Goal: Task Accomplishment & Management: Manage account settings

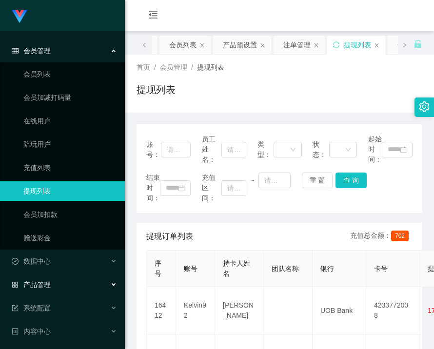
click at [48, 283] on span "产品管理" at bounding box center [31, 285] width 39 height 8
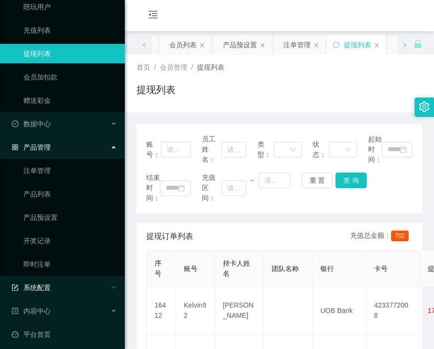
scroll to position [142, 0]
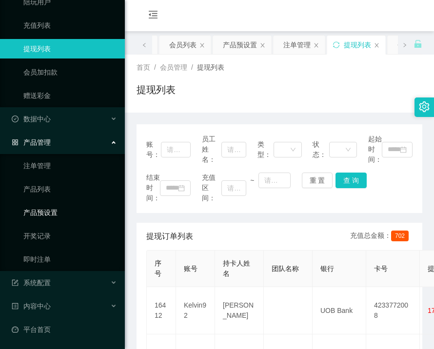
click at [47, 211] on link "产品预设置" at bounding box center [70, 213] width 94 height 20
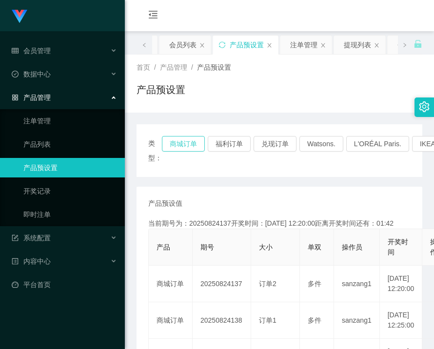
click at [188, 143] on button "商城订单" at bounding box center [183, 144] width 43 height 16
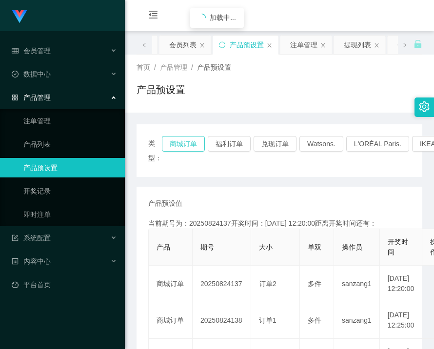
click at [188, 143] on button "商城订单" at bounding box center [183, 144] width 43 height 16
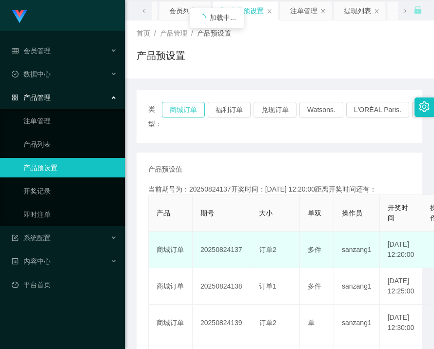
scroll to position [98, 0]
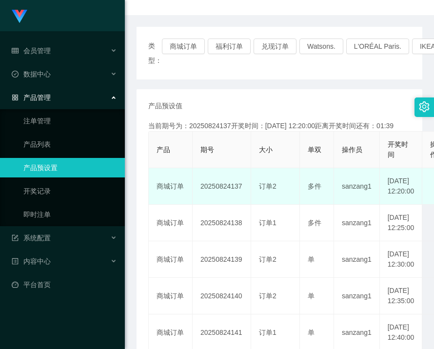
click at [218, 192] on td "20250824137" at bounding box center [222, 186] width 59 height 37
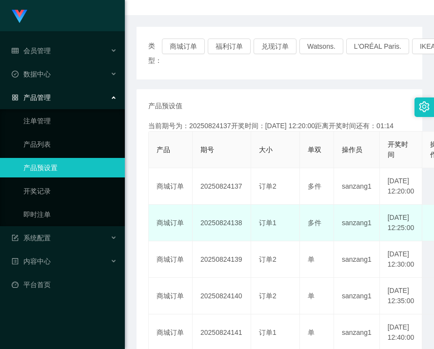
click at [228, 229] on td "20250824138" at bounding box center [222, 223] width 59 height 37
copy td "20250824138"
